Goal: Information Seeking & Learning: Learn about a topic

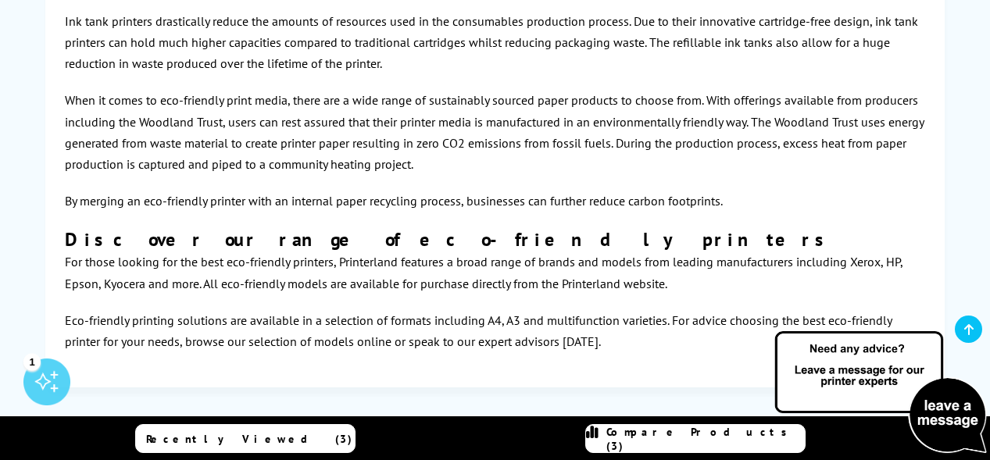
scroll to position [7896, 0]
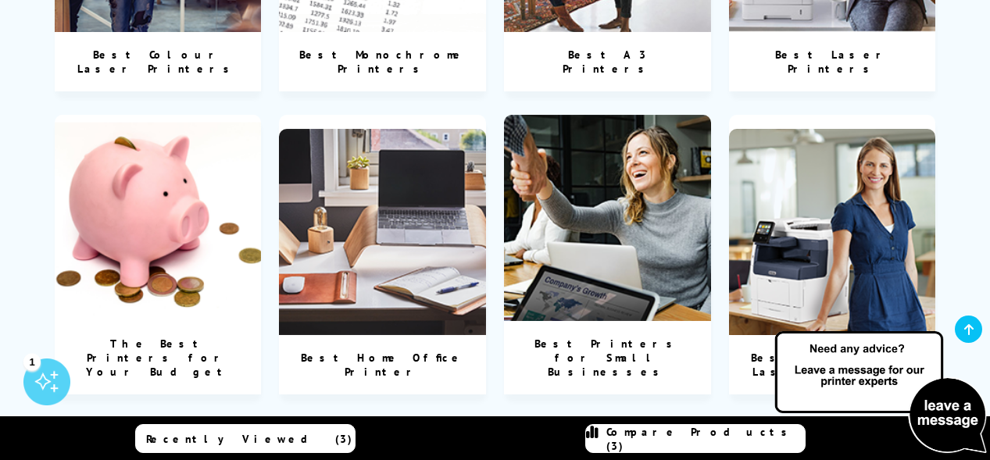
scroll to position [853, 0]
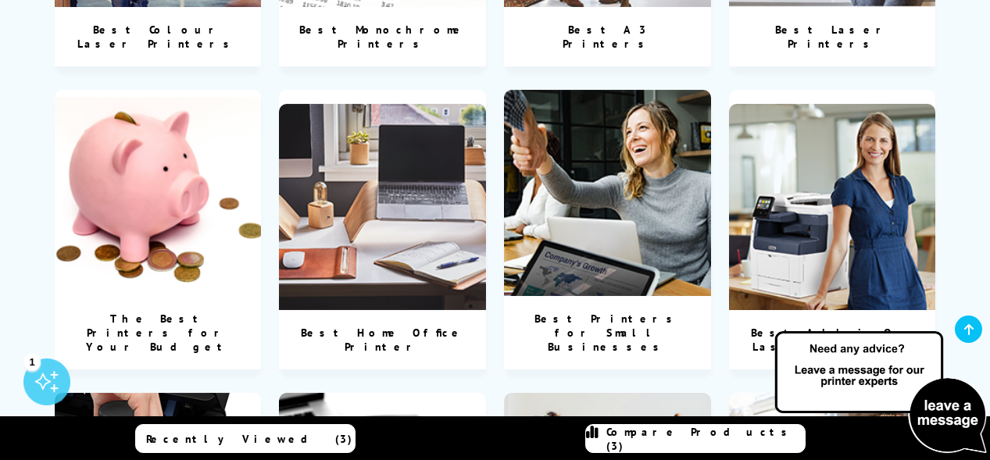
click at [390, 222] on img at bounding box center [382, 207] width 207 height 207
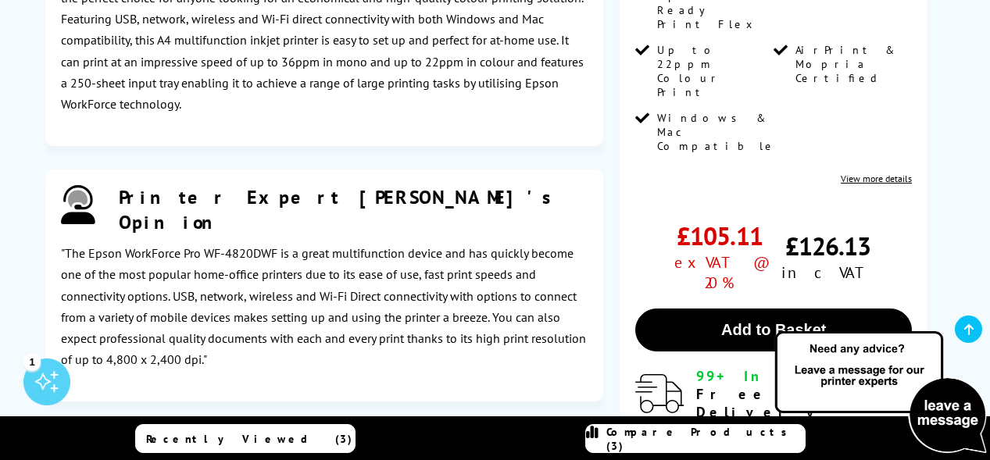
scroll to position [3190, 0]
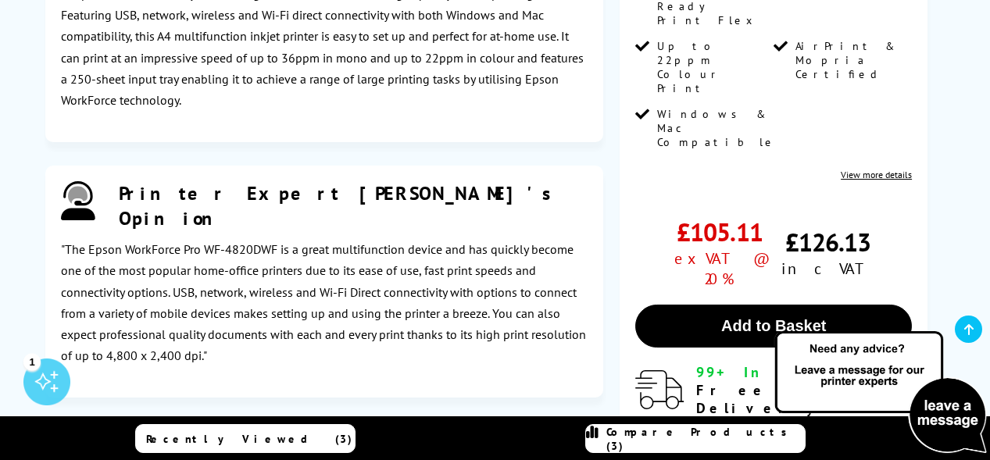
click at [524, 325] on div "Printer Expert [PERSON_NAME]'s Opinion" at bounding box center [324, 175] width 558 height 1048
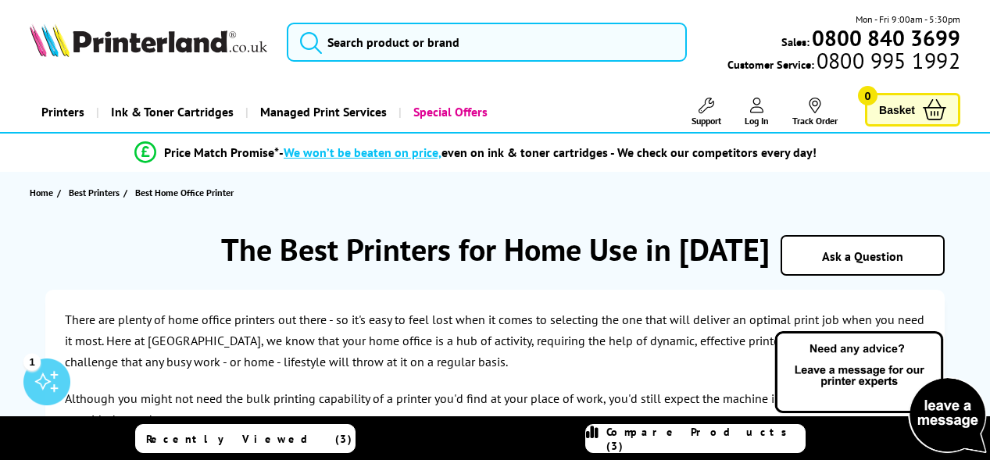
scroll to position [0, 0]
